Goal: Obtain resource: Download file/media

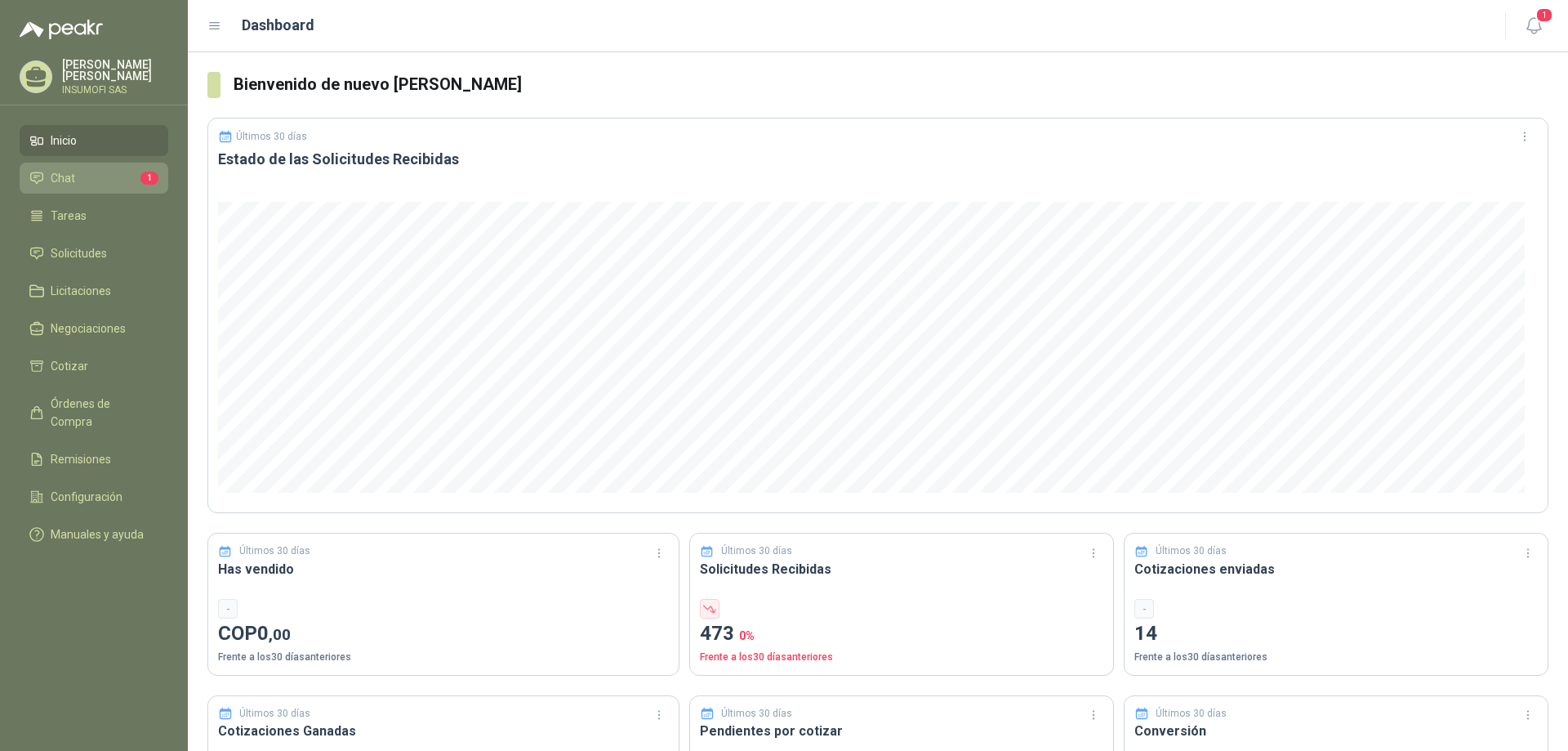
click at [53, 177] on span "Chat" at bounding box center [63, 178] width 25 height 18
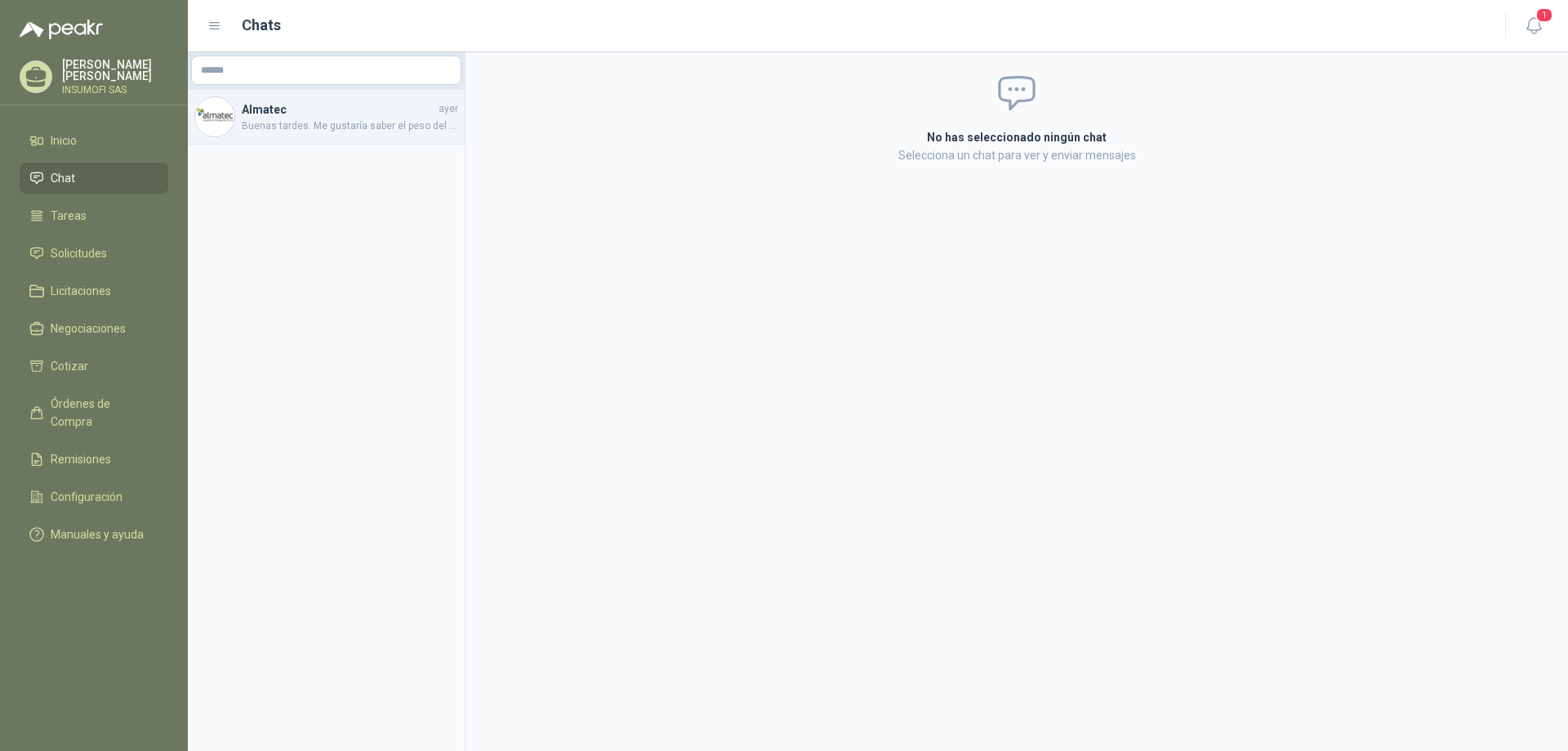
click at [337, 125] on span "Buenas tardes. Me gustaría saber el peso del rollo para poderles enviar una cot…" at bounding box center [350, 126] width 216 height 16
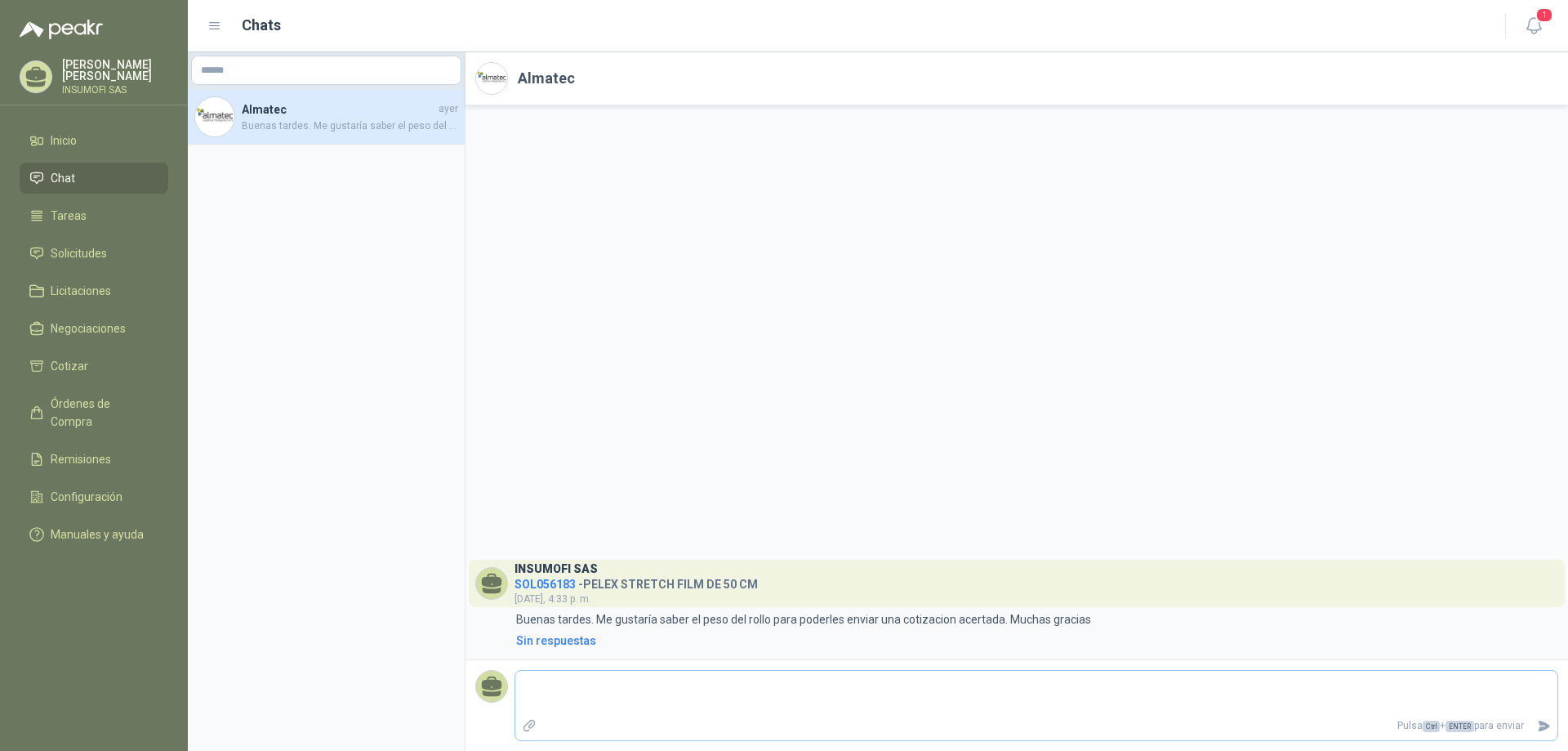
click at [528, 685] on textarea at bounding box center [1036, 692] width 1042 height 38
click at [554, 594] on span "[DATE], 4:33 p. m." at bounding box center [552, 599] width 76 height 12
click at [641, 594] on div "INSUMOFI SAS SOL056183 - PELEX STRETCH FILM DE 50 CM  [DATE], 4:33 p. m." at bounding box center [636, 583] width 243 height 48
click at [641, 583] on h4 "SOL056183 - PELEX STRETCH FILM DE 50 CM" at bounding box center [636, 581] width 243 height 16
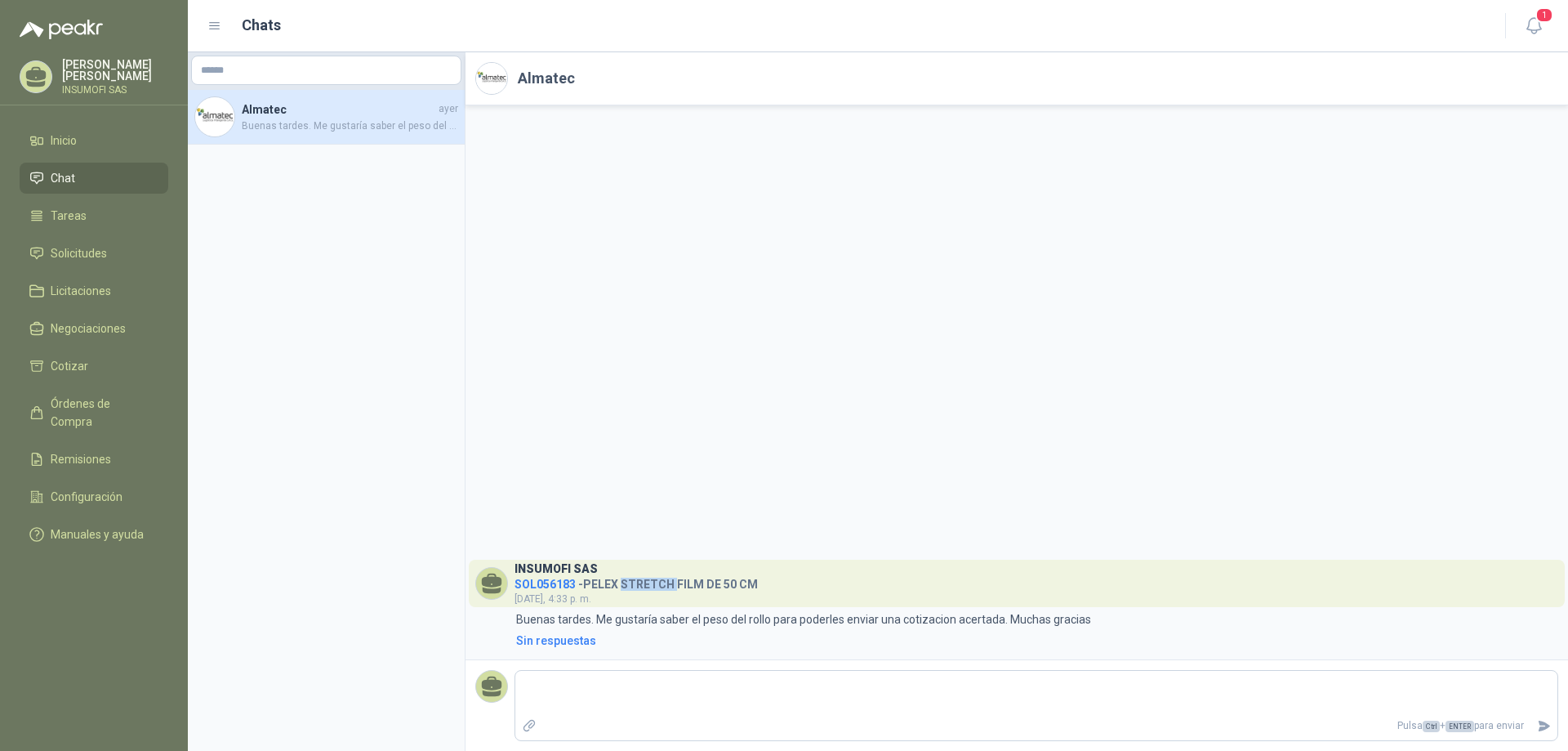
click at [641, 583] on h4 "SOL056183 - PELEX STRETCH FILM DE 50 CM" at bounding box center [636, 581] width 243 height 16
click at [806, 581] on header "INSUMOFI SAS SOL056183 - PELEX STRETCH FILM DE 50 CM  [DATE], 4:33 p. m." at bounding box center [1017, 583] width 1096 height 48
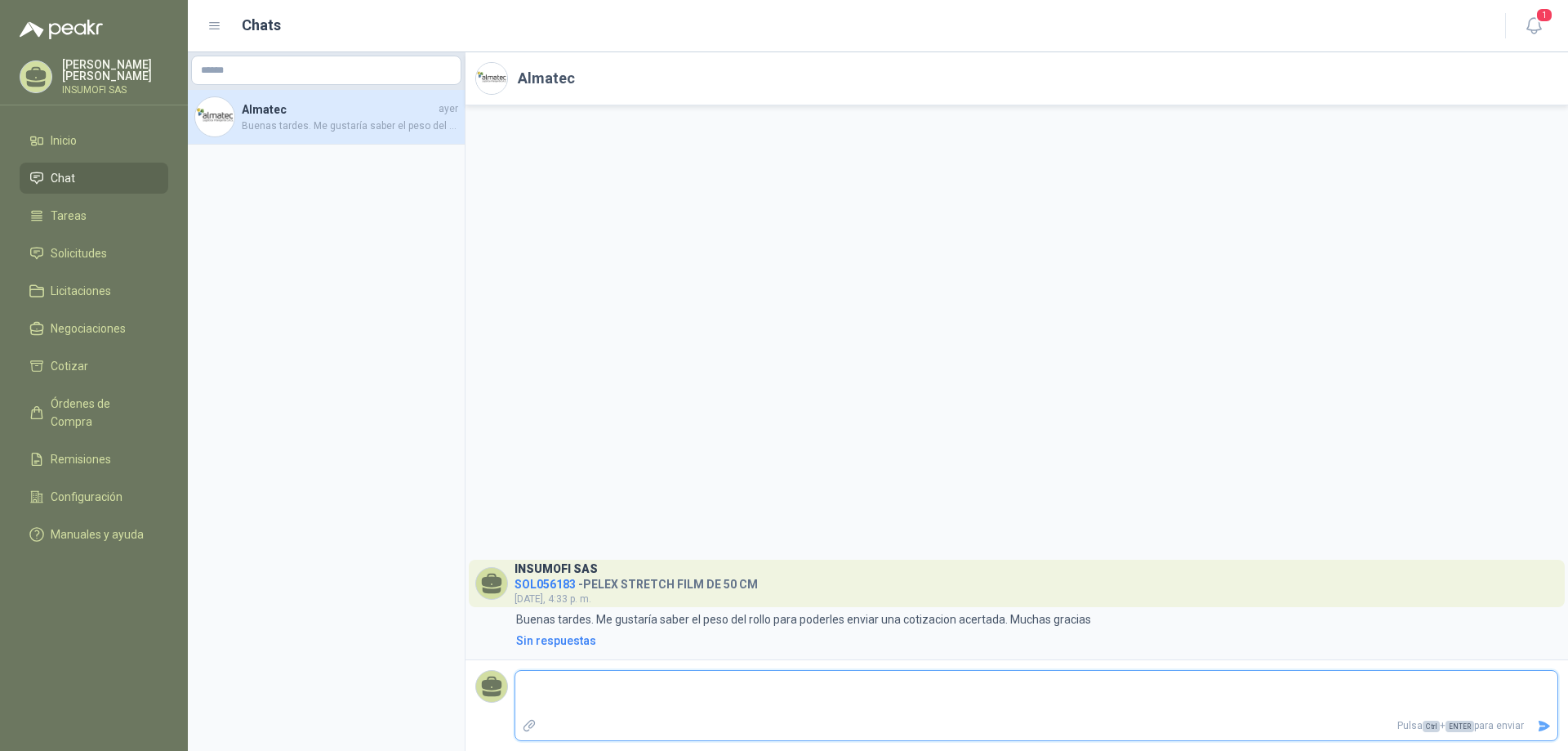
click at [614, 693] on textarea at bounding box center [1036, 692] width 1042 height 38
click at [265, 122] on span "Buenas tardes. Me gustaría saber el peso del rollo para poderles enviar una cot…" at bounding box center [350, 126] width 216 height 16
click at [264, 117] on h4 "Almatec" at bounding box center [338, 109] width 194 height 18
click at [623, 699] on textarea at bounding box center [1036, 692] width 1042 height 38
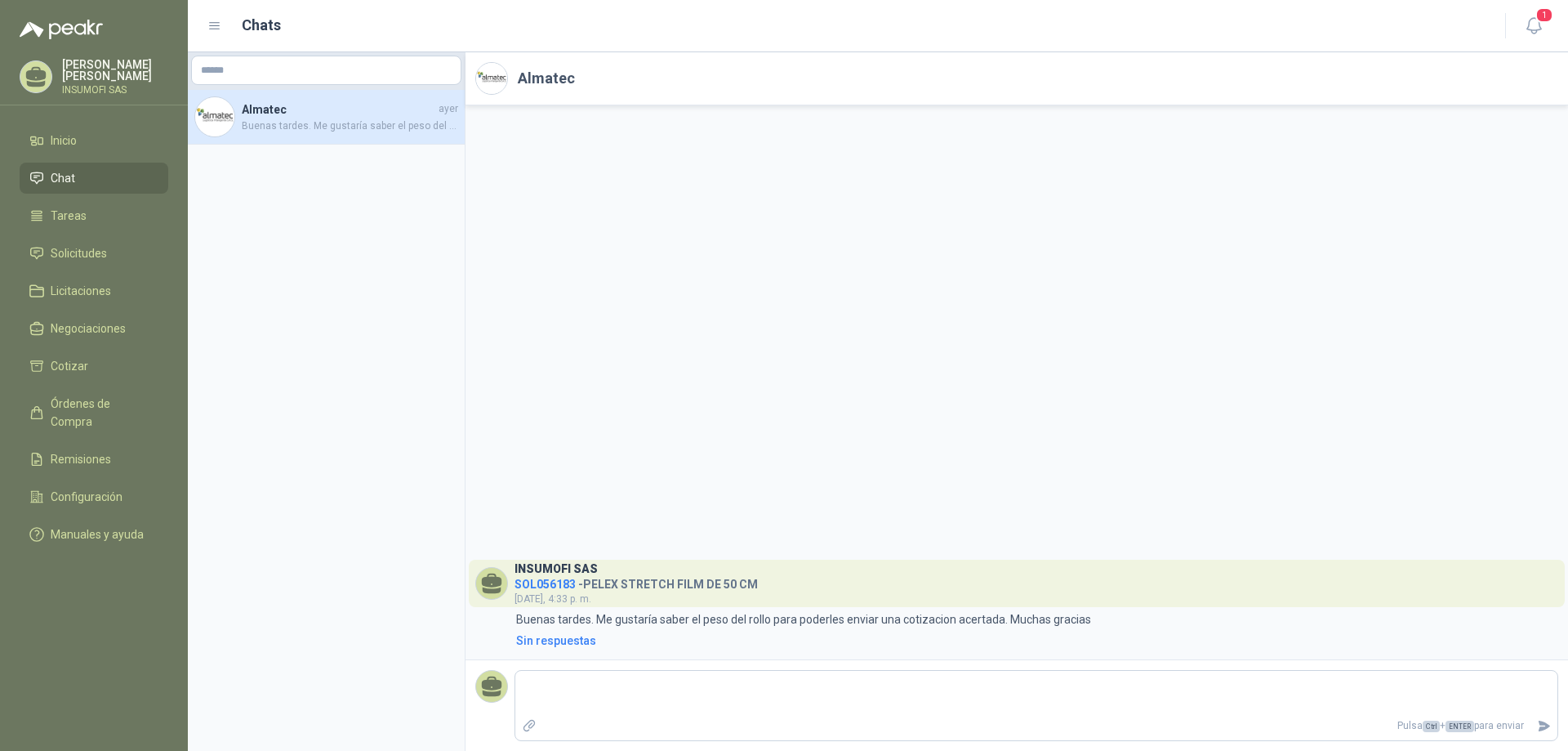
click at [1037, 414] on div "INSUMOFI SAS SOL056183 - PELEX STRETCH FILM DE 50 CM  [DATE], 4:33 p. m. 4:33 …" at bounding box center [1017, 382] width 1102 height 554
click at [78, 250] on span "Solicitudes" at bounding box center [78, 253] width 57 height 18
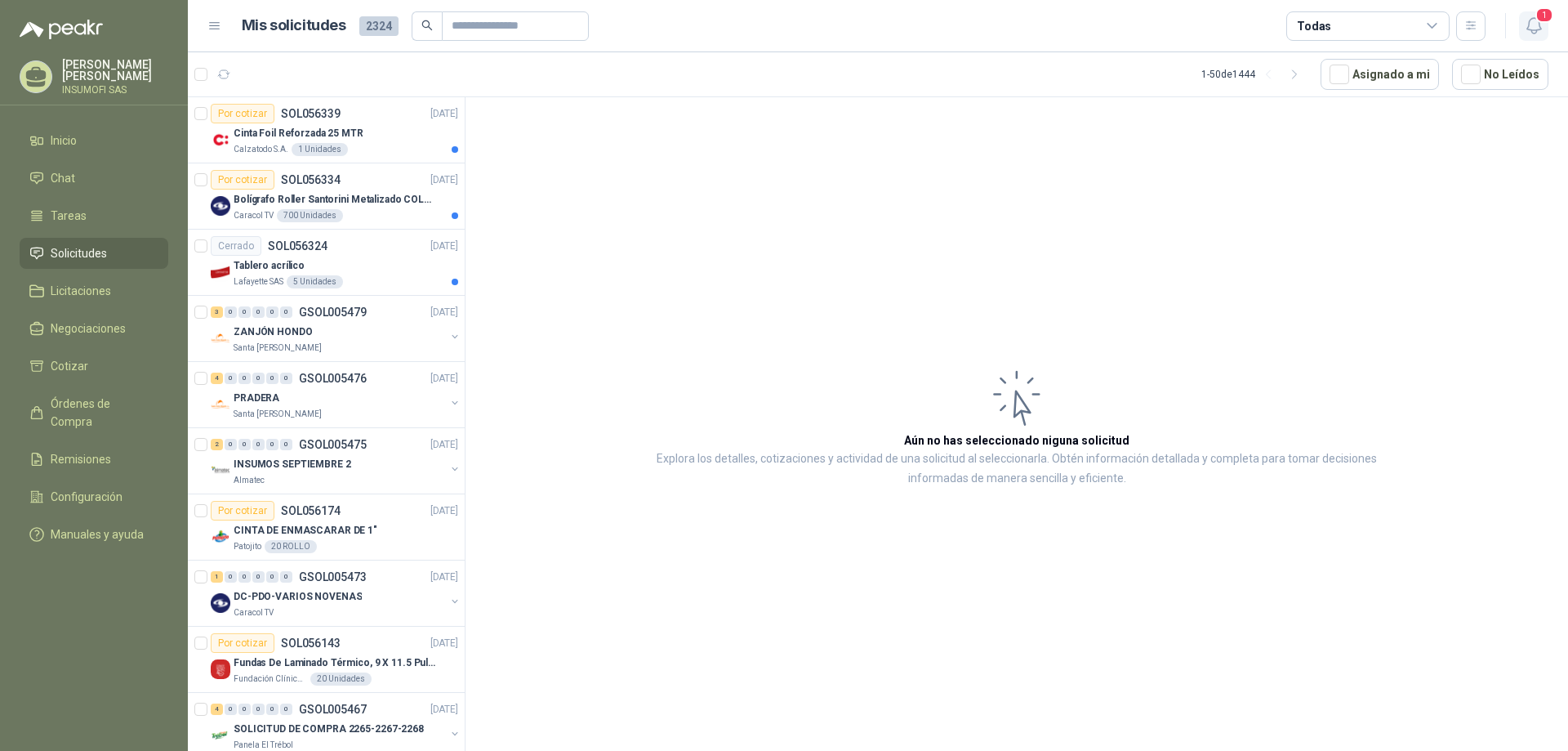
click at [1541, 20] on span "1" at bounding box center [1544, 15] width 18 height 16
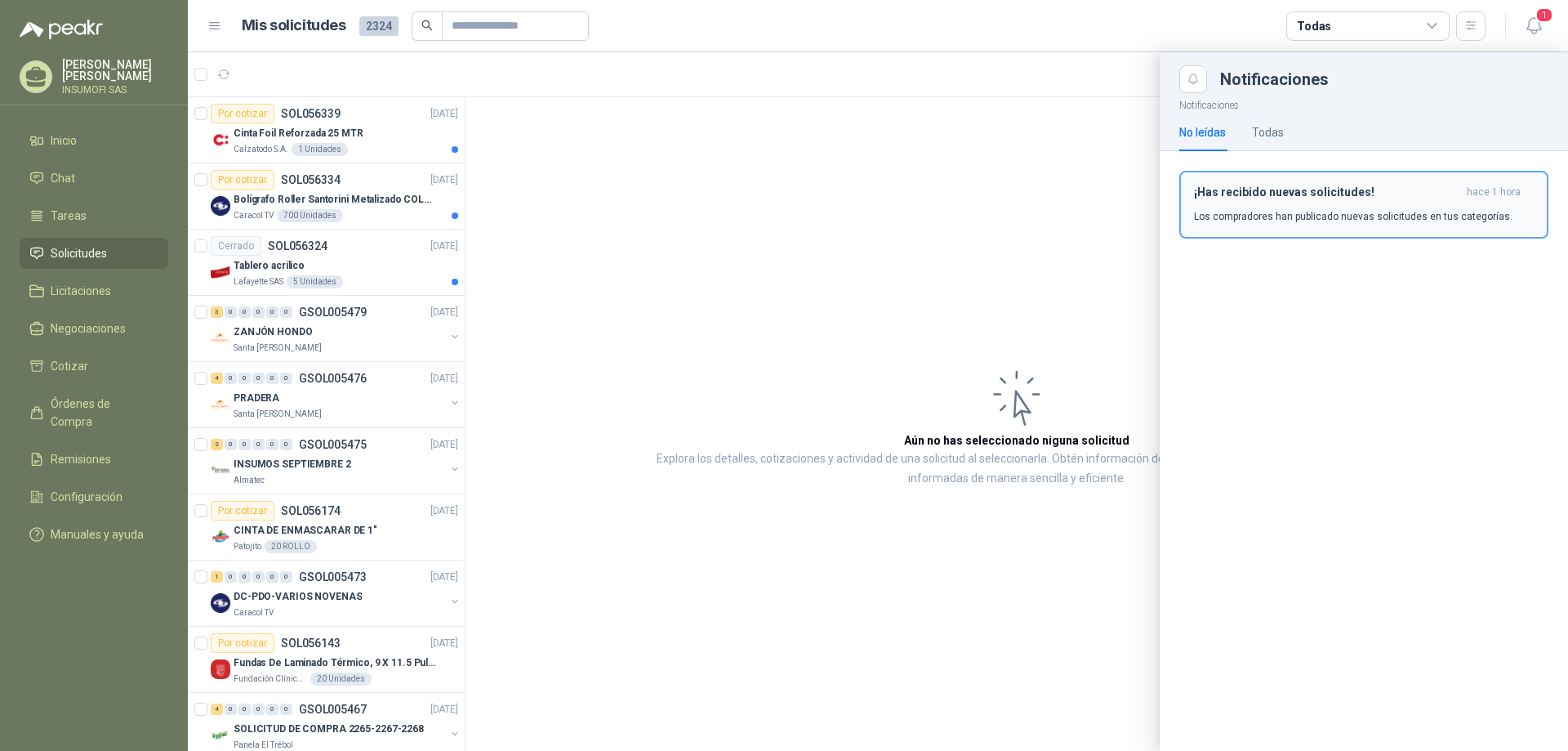
click at [1353, 206] on div "¡Has recibido nuevas solicitudes! hace 1 hora Los compradores han publicado nue…" at bounding box center [1363, 205] width 340 height 39
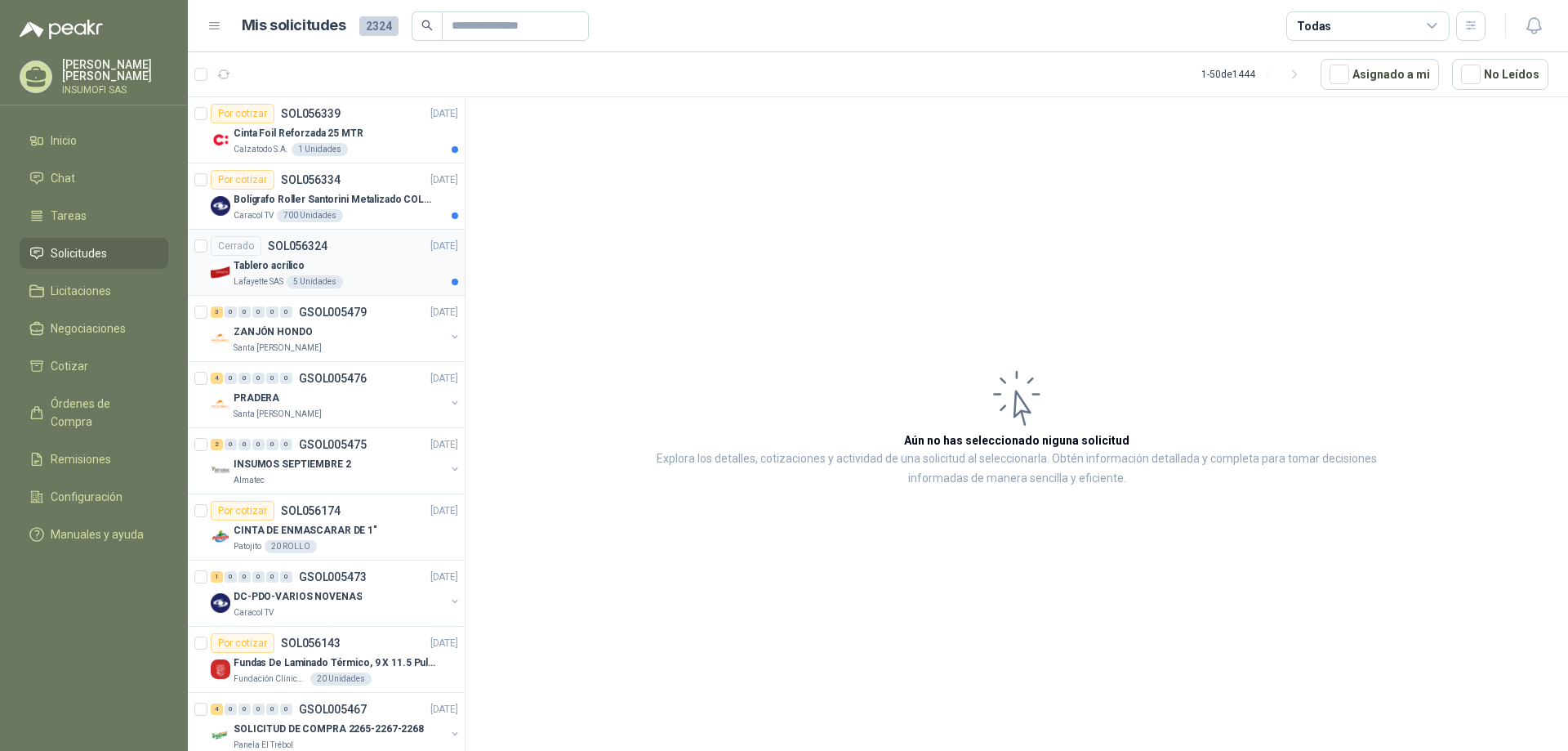
click at [383, 264] on div "Tablero acrílico" at bounding box center [346, 265] width 224 height 20
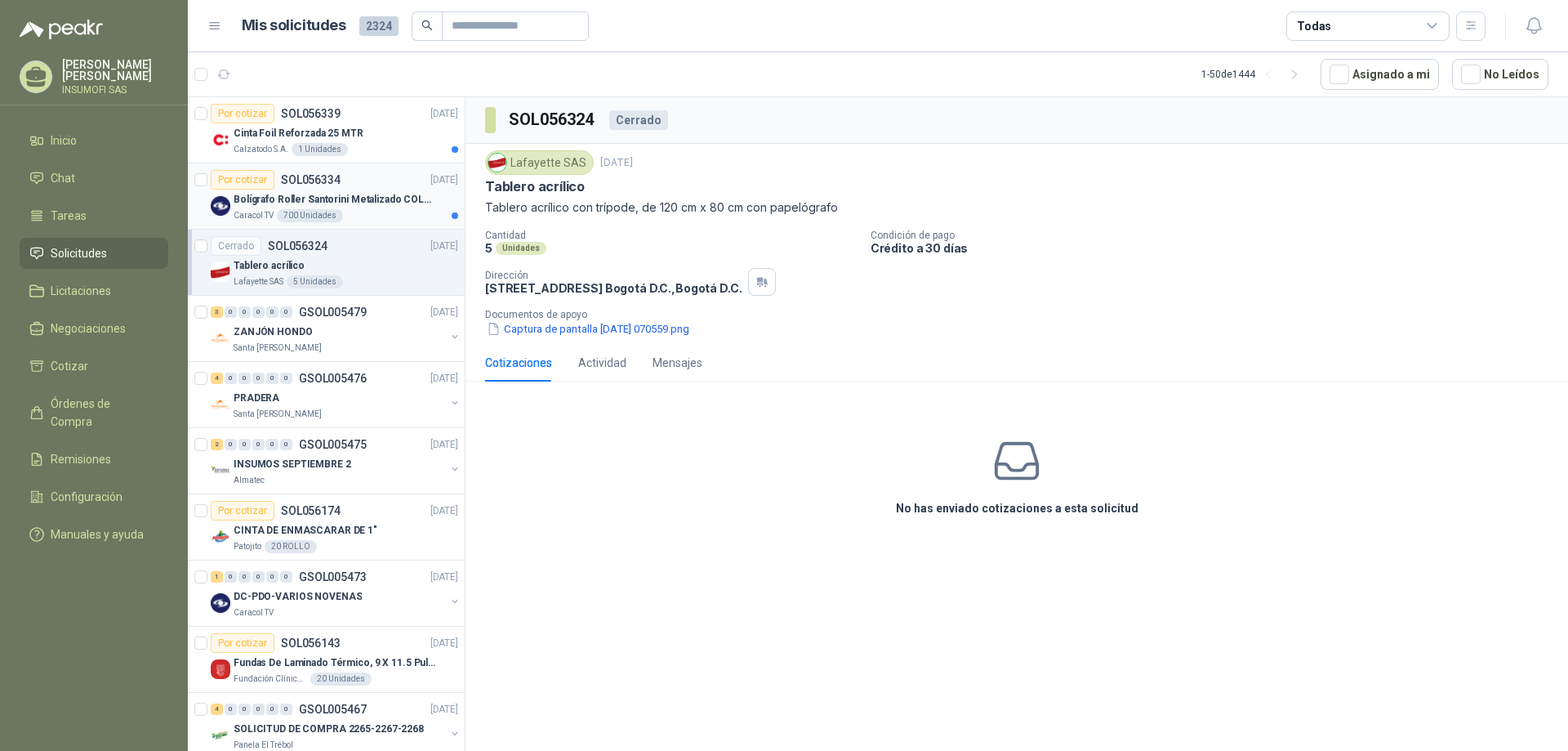
click at [393, 190] on div "Bolígrafo Roller Santorini Metalizado COLOR MORADO 1logo" at bounding box center [346, 200] width 224 height 20
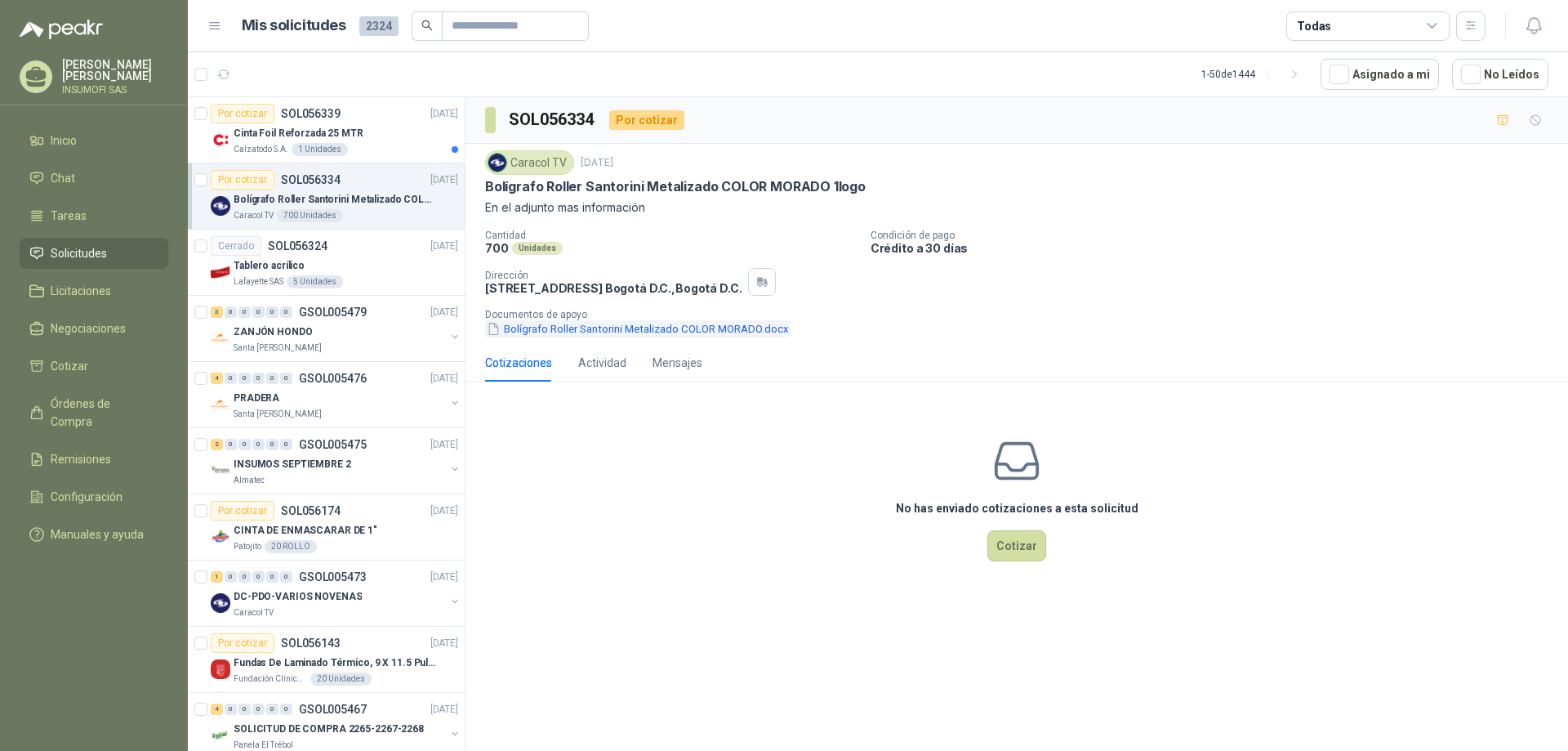
click at [605, 332] on button "Bolígrafo Roller Santorini Metalizado COLOR MORADO.docx" at bounding box center [638, 328] width 306 height 17
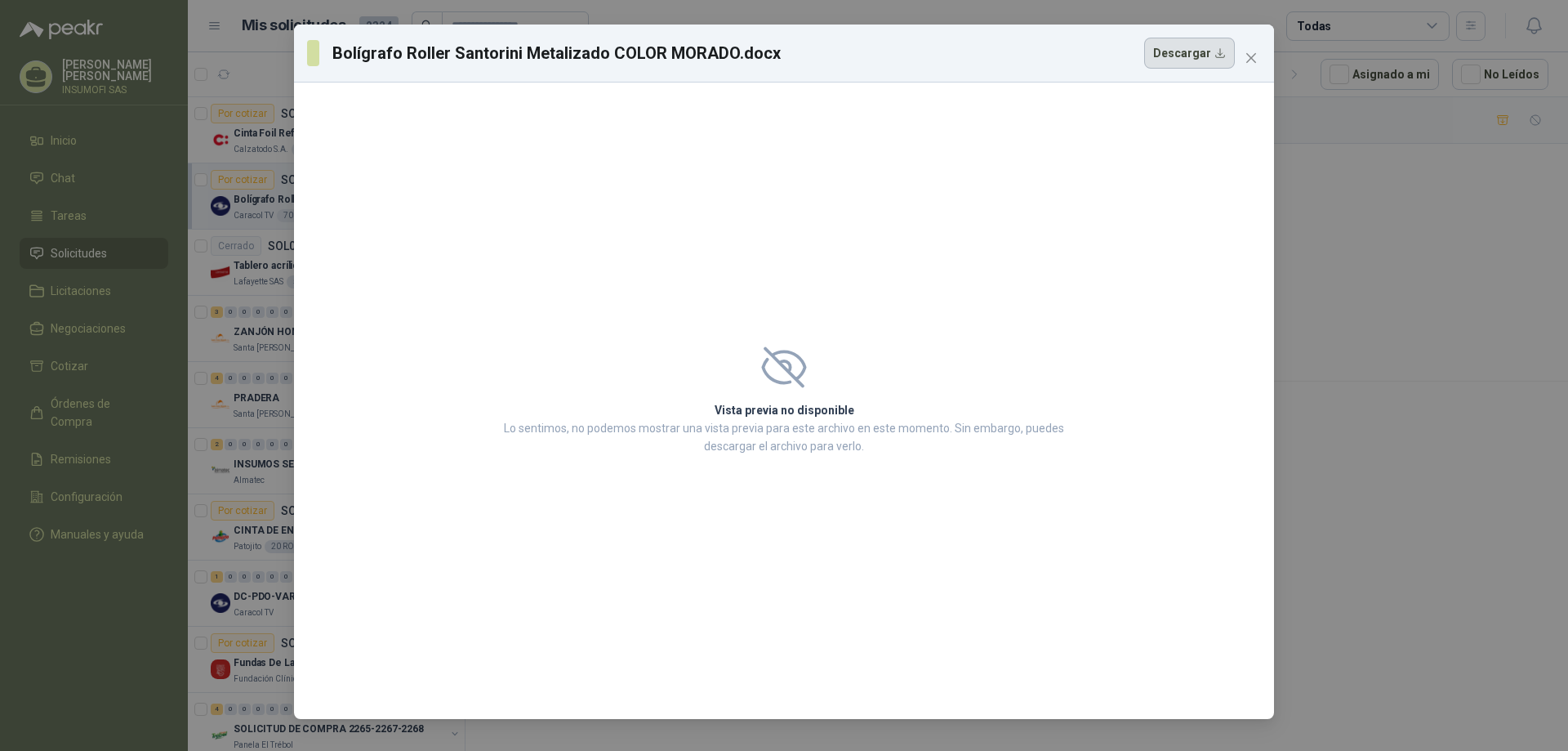
click at [1185, 64] on button "Descargar" at bounding box center [1189, 53] width 90 height 31
click at [1261, 57] on span "Close" at bounding box center [1251, 58] width 26 height 13
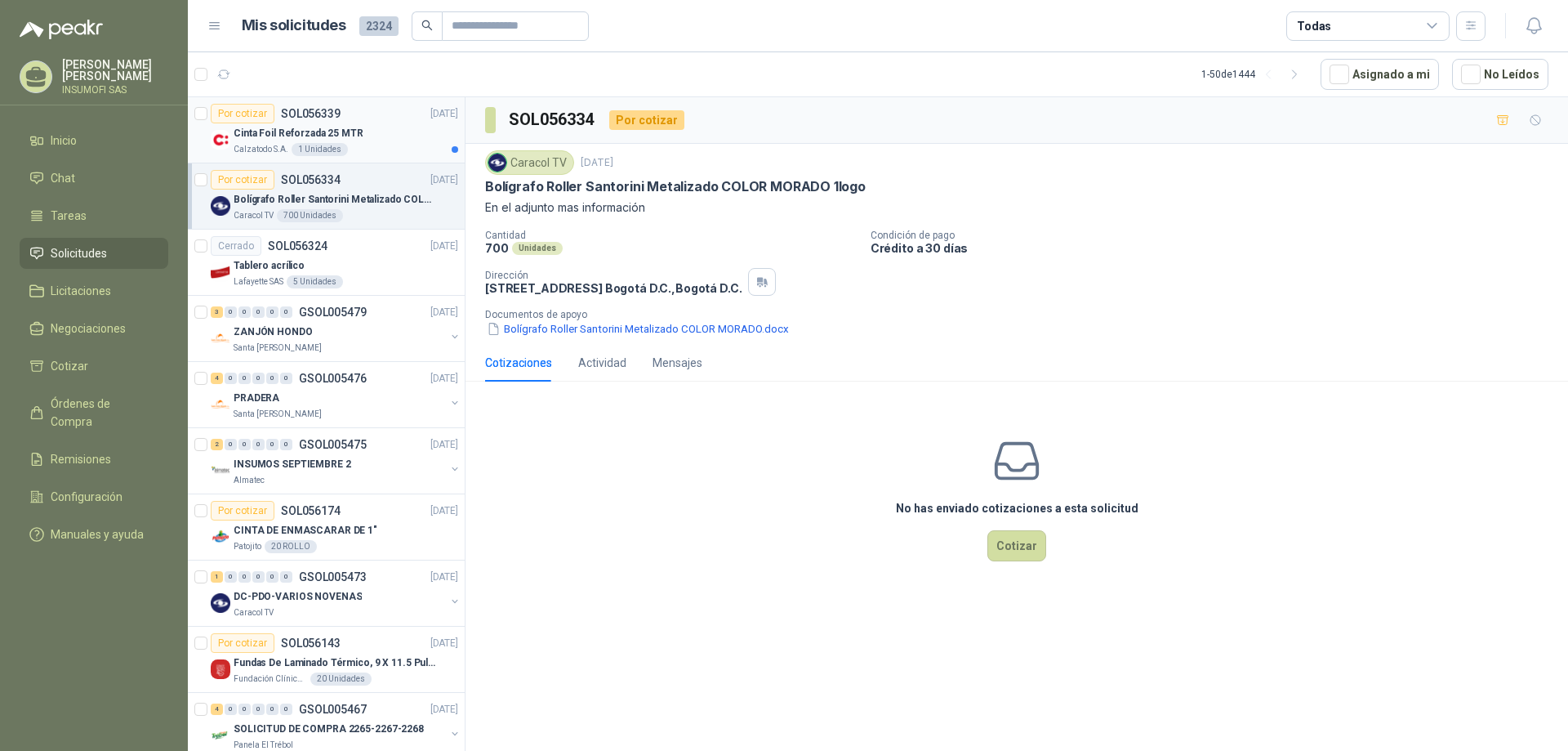
click at [327, 131] on p "Cinta Foil Reforzada 25 MTR" at bounding box center [298, 134] width 130 height 16
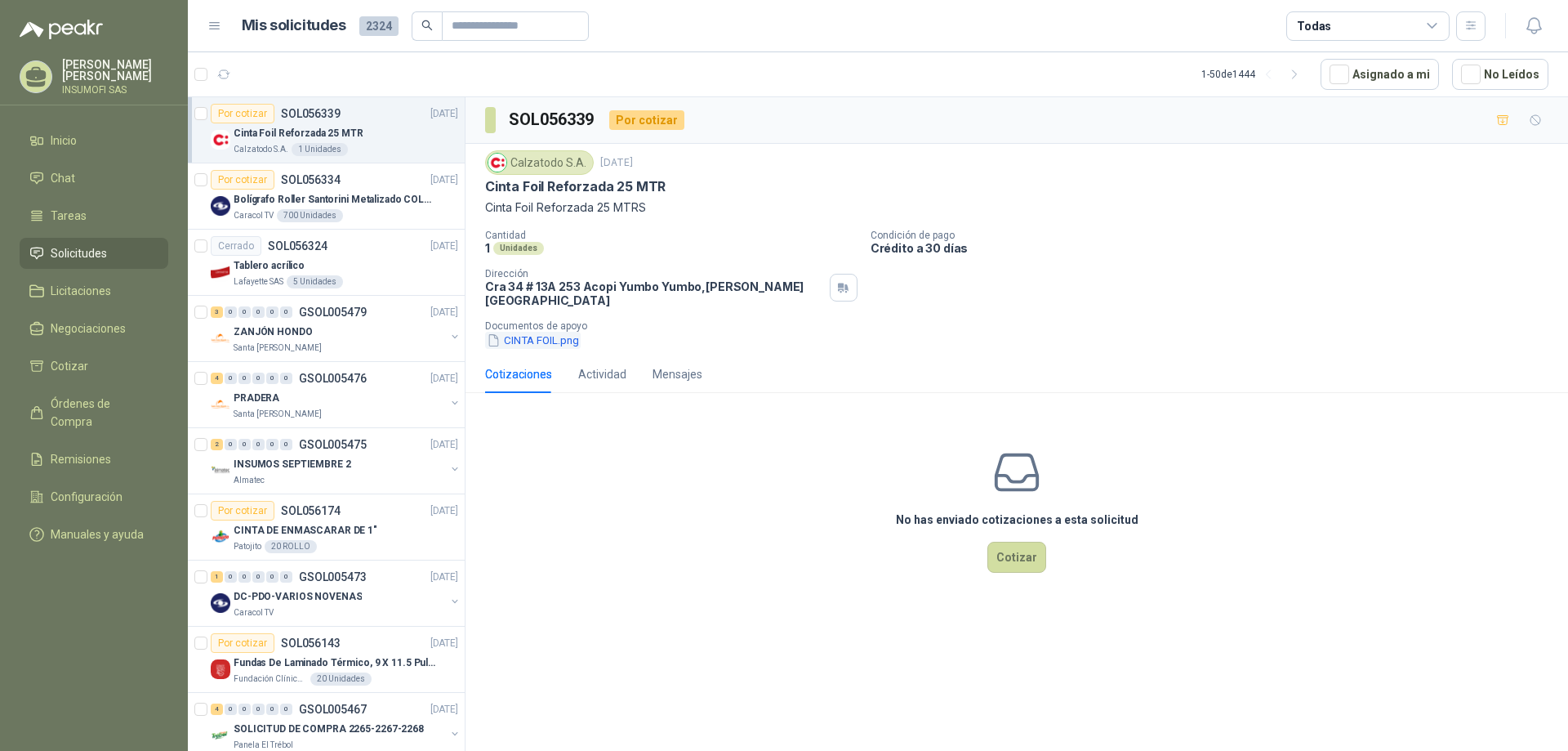
click at [518, 332] on button "CINTA FOIL.png" at bounding box center [532, 340] width 95 height 17
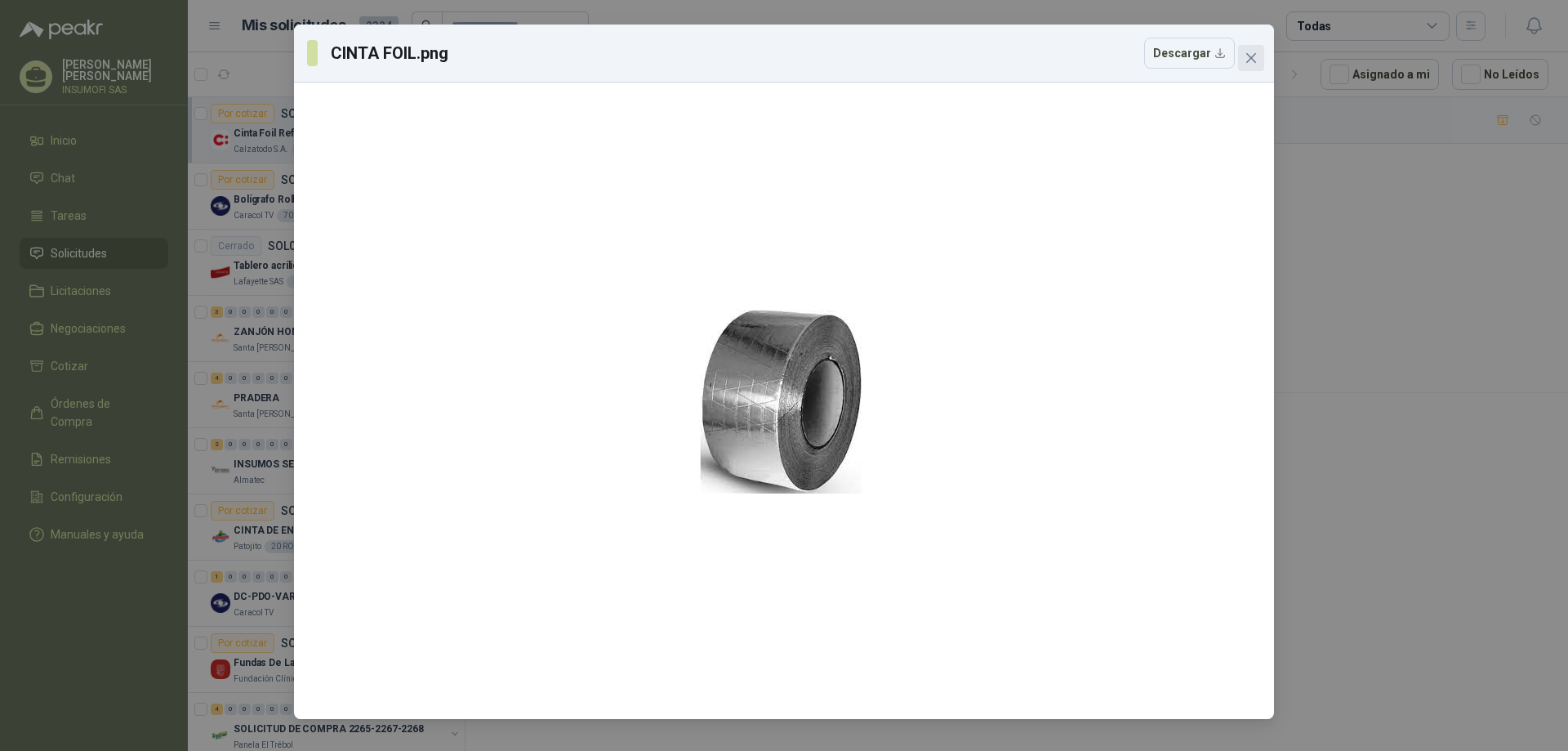
click at [1250, 66] on button "Close" at bounding box center [1251, 58] width 26 height 26
